Goal: Task Accomplishment & Management: Manage account settings

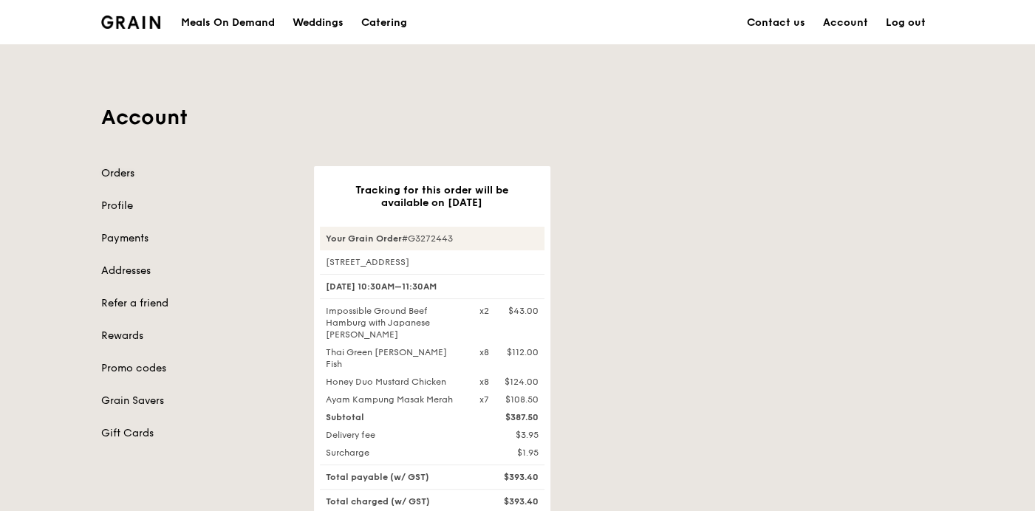
click at [118, 178] on link "Orders" at bounding box center [198, 173] width 195 height 15
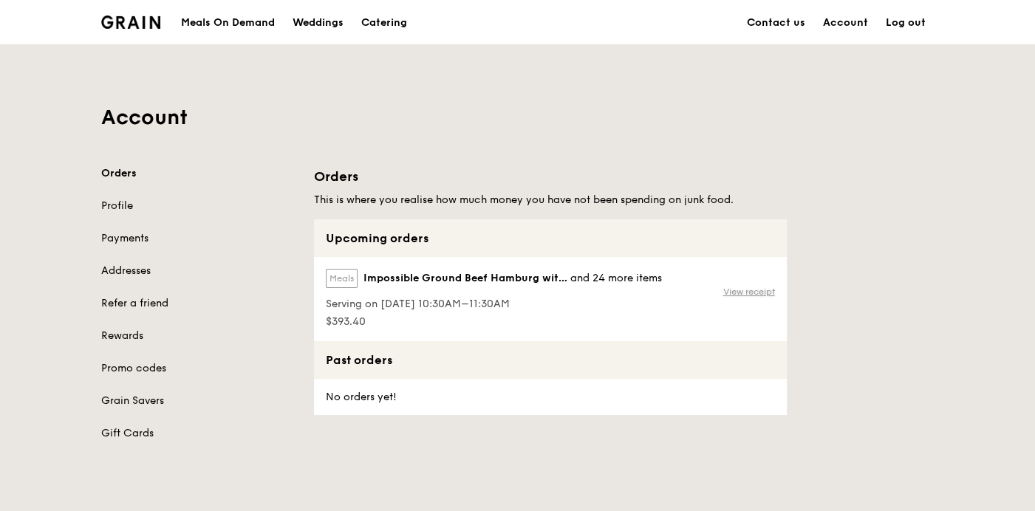
click at [755, 291] on link "View receipt" at bounding box center [749, 292] width 52 height 12
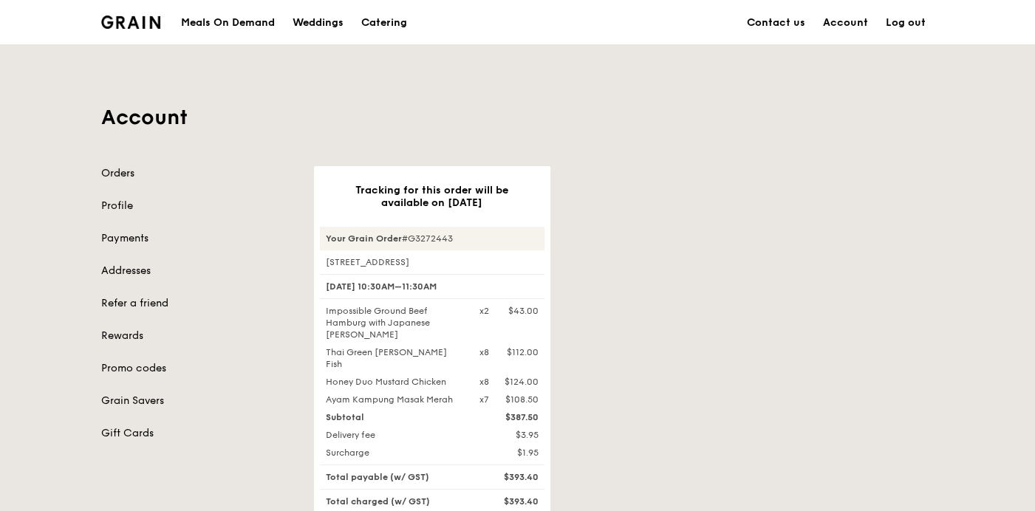
click at [126, 170] on link "Orders" at bounding box center [198, 173] width 195 height 15
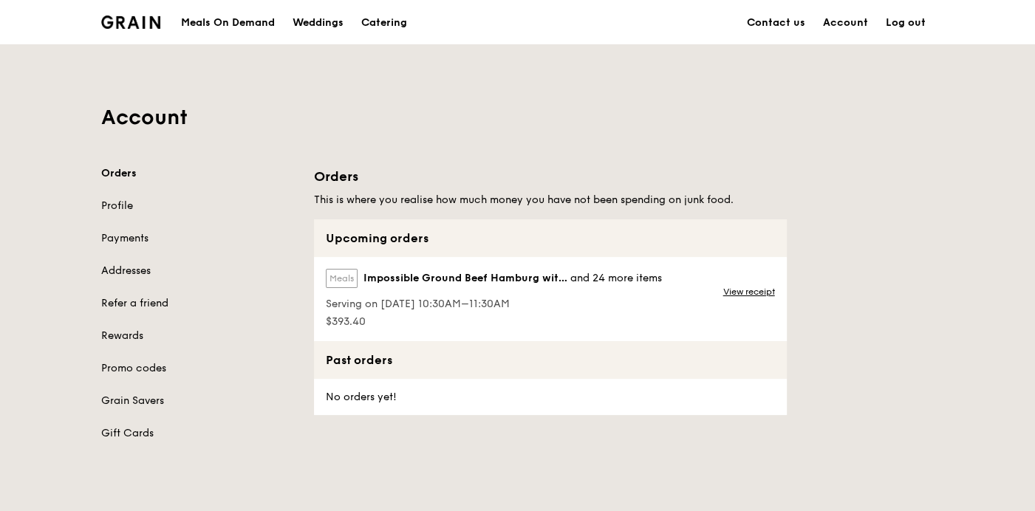
click at [899, 21] on link "Log out" at bounding box center [906, 23] width 58 height 44
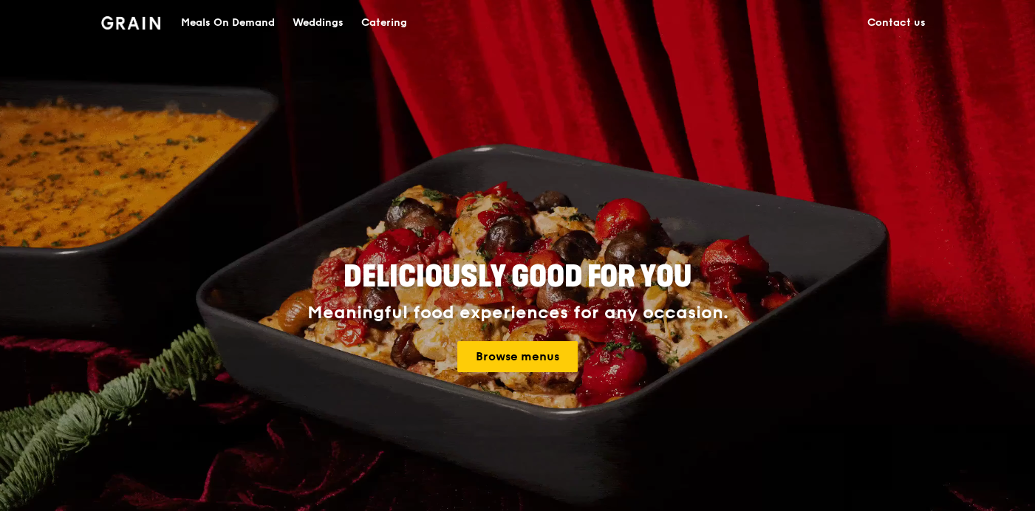
click at [222, 20] on div "Meals On Demand" at bounding box center [228, 23] width 94 height 44
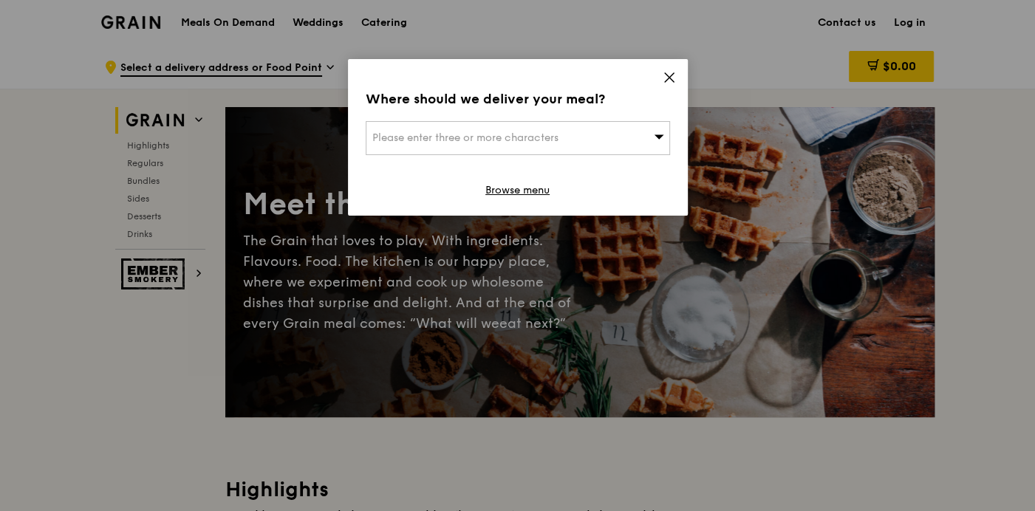
click at [667, 81] on icon at bounding box center [669, 77] width 13 height 13
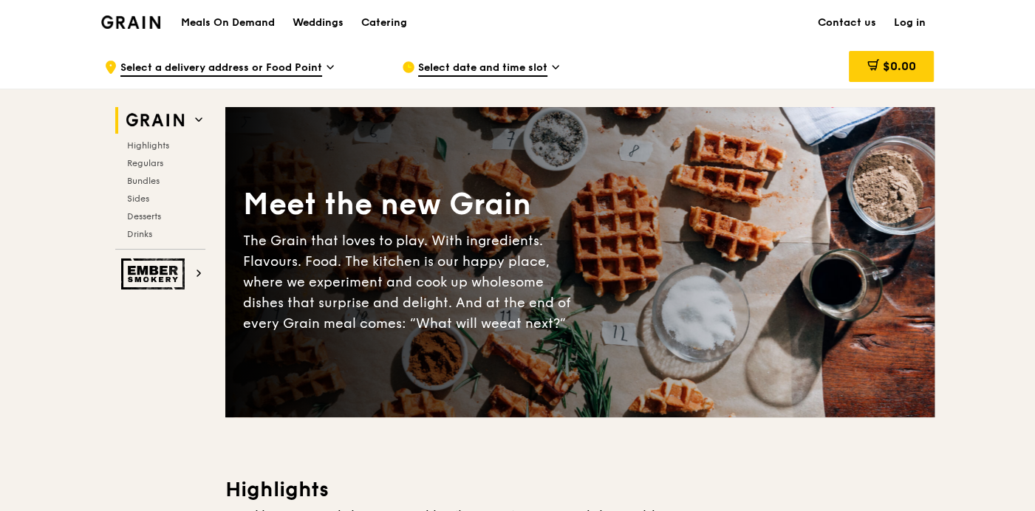
click at [902, 20] on link "Log in" at bounding box center [910, 23] width 50 height 44
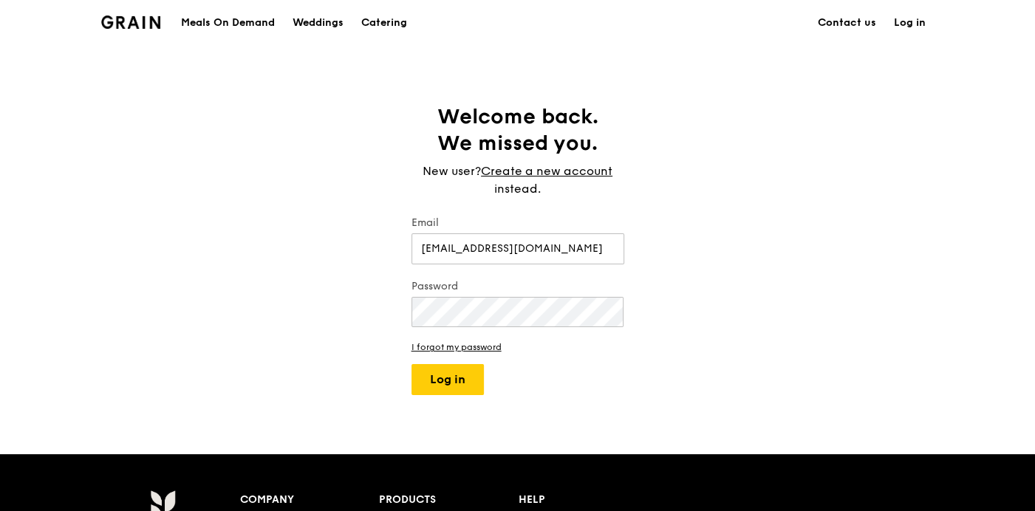
type input "[EMAIL_ADDRESS][DOMAIN_NAME]"
click at [412, 364] on button "Log in" at bounding box center [448, 379] width 72 height 31
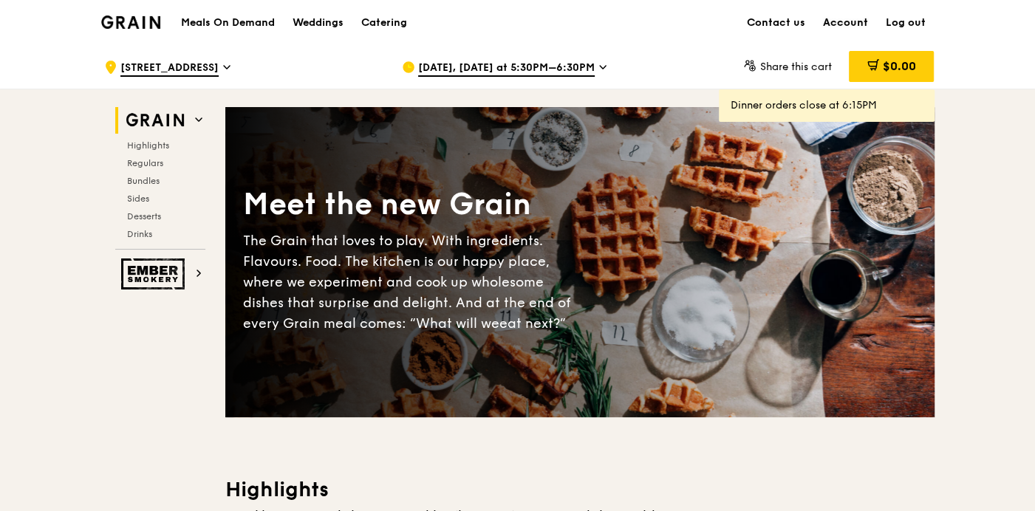
click at [842, 20] on link "Account" at bounding box center [845, 23] width 63 height 44
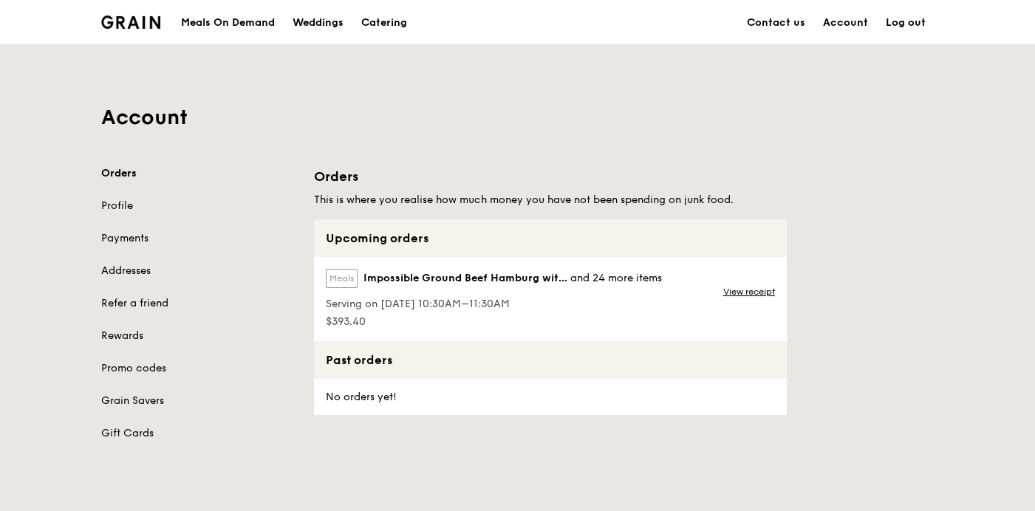
click at [118, 173] on link "Orders" at bounding box center [198, 173] width 195 height 15
click at [759, 287] on link "View receipt" at bounding box center [749, 292] width 52 height 12
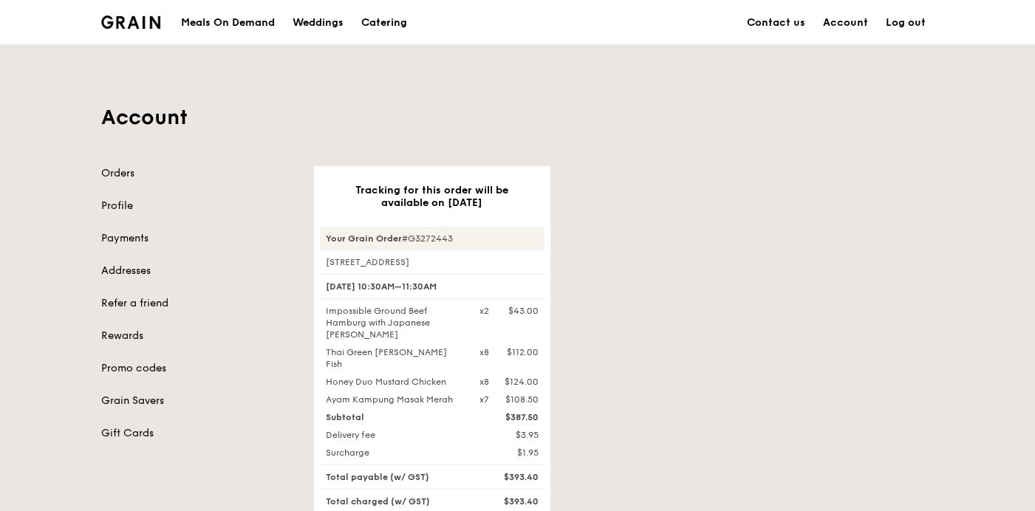
click at [913, 23] on link "Log out" at bounding box center [906, 23] width 58 height 44
